Goal: Information Seeking & Learning: Find specific fact

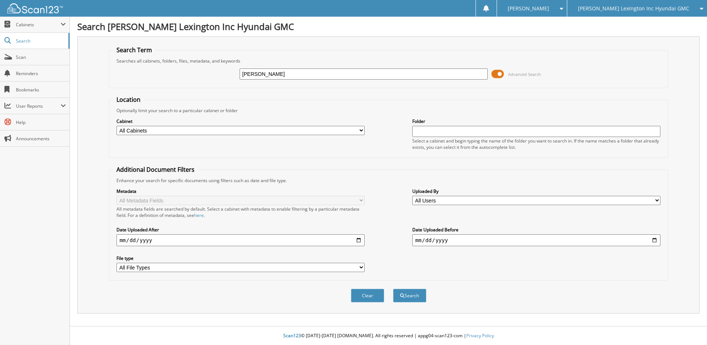
type input "[PERSON_NAME]"
click at [393, 289] on button "Search" at bounding box center [409, 296] width 33 height 14
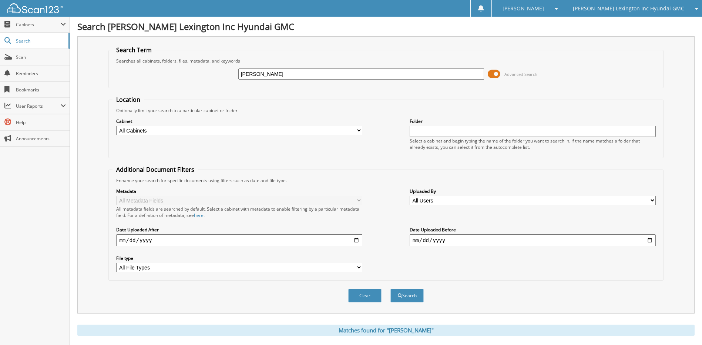
scroll to position [37, 0]
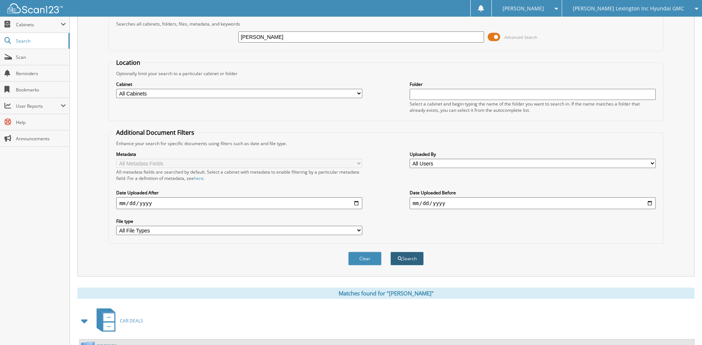
click at [402, 259] on button "Search" at bounding box center [406, 259] width 33 height 14
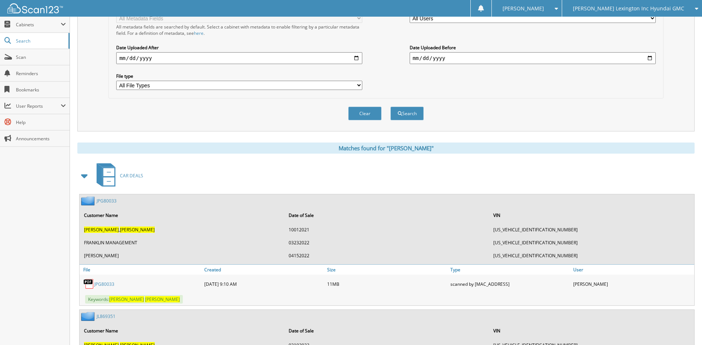
scroll to position [185, 0]
